Goal: Task Accomplishment & Management: Use online tool/utility

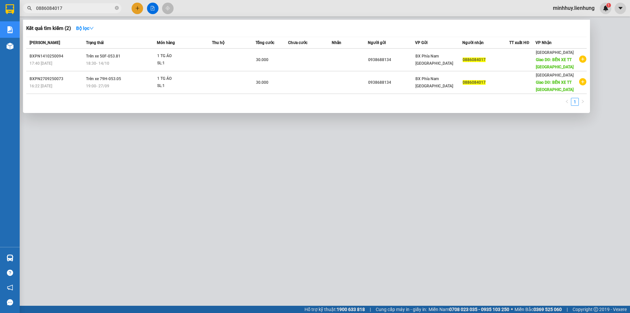
drag, startPoint x: 73, startPoint y: 6, endPoint x: 34, endPoint y: 7, distance: 38.4
click at [34, 7] on span "0886084017" at bounding box center [72, 8] width 98 height 10
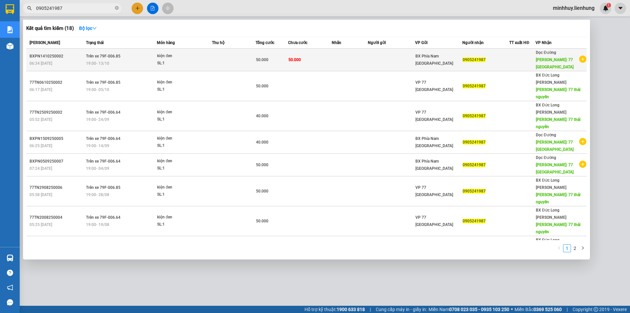
type input "0905241987"
click at [259, 57] on div "50.000" at bounding box center [272, 59] width 32 height 7
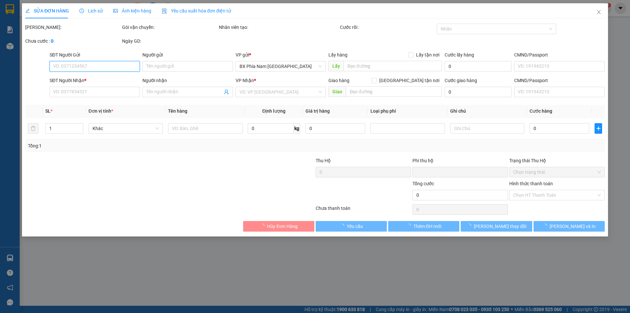
type input "0905241987"
type input "77 [GEOGRAPHIC_DATA]"
type input "0"
type input "50.000"
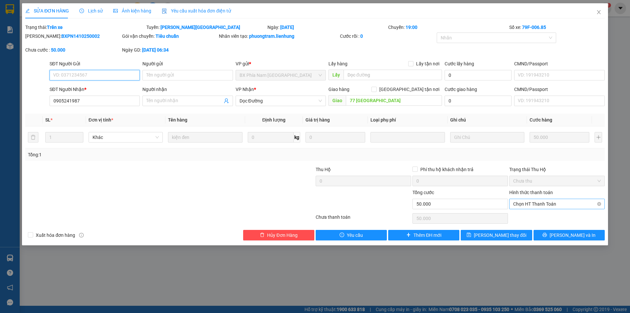
click at [537, 201] on span "Chọn HT Thanh Toán" at bounding box center [557, 204] width 88 height 10
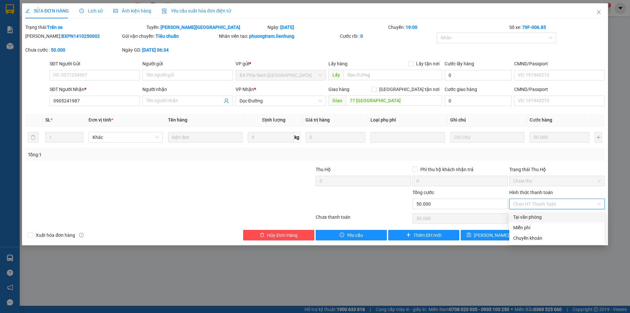
click at [537, 215] on div "Tại văn phòng" at bounding box center [557, 216] width 88 height 7
type input "0"
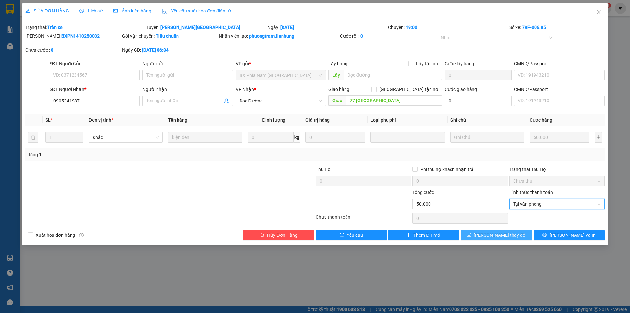
click at [492, 237] on span "[PERSON_NAME] thay đổi" at bounding box center [500, 234] width 53 height 7
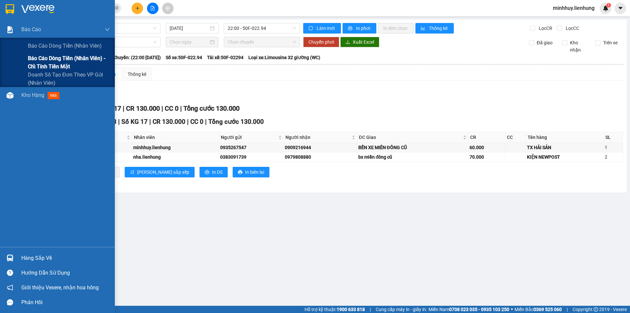
click at [49, 63] on span "Báo cáo dòng tiền (nhân viên) - chỉ tính tiền mặt" at bounding box center [69, 62] width 82 height 16
